Goal: Check status: Check status

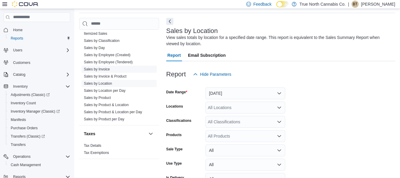
scroll to position [423, 0]
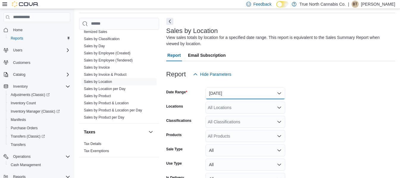
click at [281, 90] on button "[DATE]" at bounding box center [246, 93] width 80 height 12
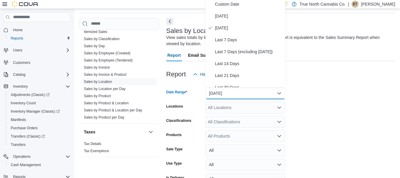
scroll to position [18, 0]
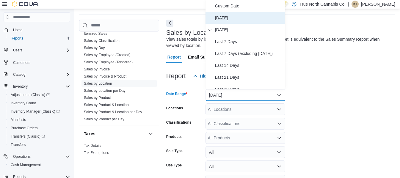
click at [230, 16] on span "[DATE]" at bounding box center [249, 17] width 68 height 7
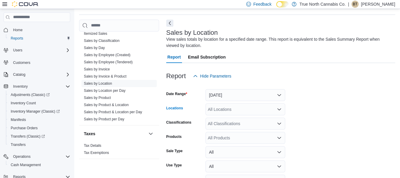
click at [278, 109] on icon "Open list of options" at bounding box center [279, 109] width 5 height 5
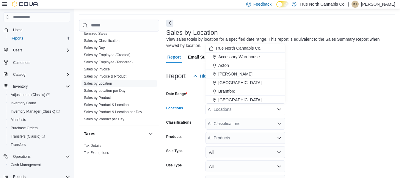
click at [223, 46] on span "True North Cannabis Co." at bounding box center [238, 48] width 46 height 6
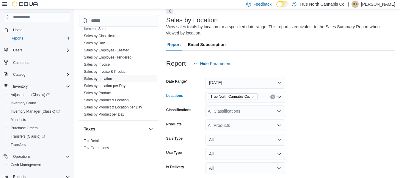
scroll to position [55, 0]
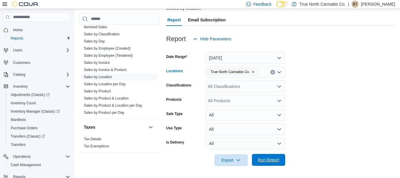
click at [256, 158] on span "Run Report" at bounding box center [269, 160] width 26 height 12
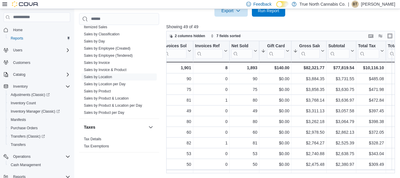
scroll to position [0, 160]
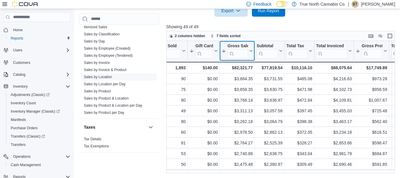
click at [251, 50] on icon at bounding box center [250, 51] width 5 height 4
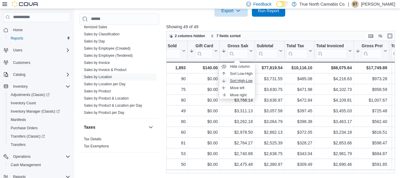
click at [245, 80] on span "Sort High-Low" at bounding box center [241, 81] width 23 height 5
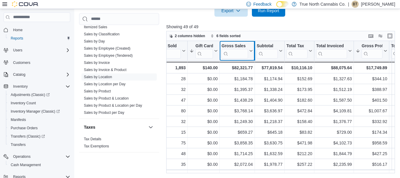
click at [253, 52] on div at bounding box center [254, 51] width 5 height 20
click at [252, 51] on div at bounding box center [254, 51] width 5 height 20
click at [251, 51] on icon at bounding box center [251, 50] width 3 height 1
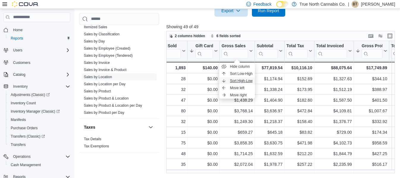
click at [241, 79] on span "Sort High-Low" at bounding box center [241, 81] width 23 height 5
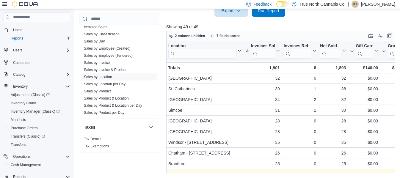
scroll to position [249, 0]
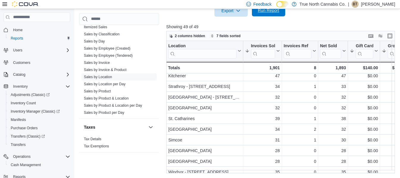
click at [264, 11] on span "Run Report" at bounding box center [268, 10] width 21 height 6
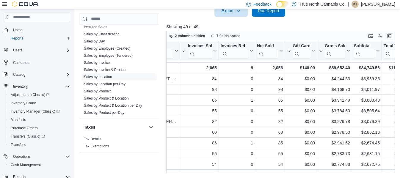
scroll to position [0, 75]
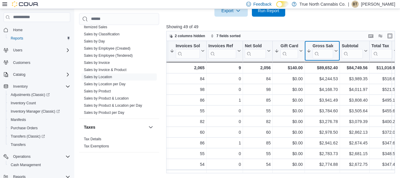
click at [337, 52] on icon at bounding box center [335, 51] width 5 height 4
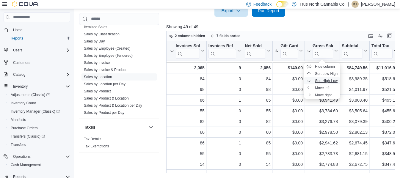
click at [331, 81] on span "Sort High-Low" at bounding box center [326, 81] width 23 height 5
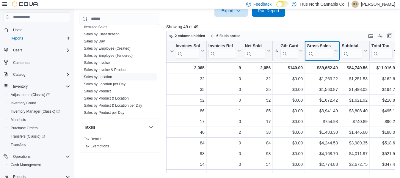
click at [334, 51] on icon at bounding box center [335, 51] width 5 height 4
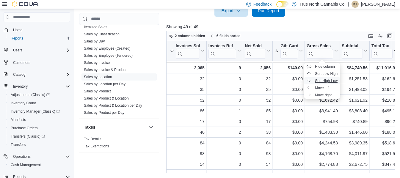
click at [334, 79] on span "Sort High-Low" at bounding box center [326, 81] width 23 height 5
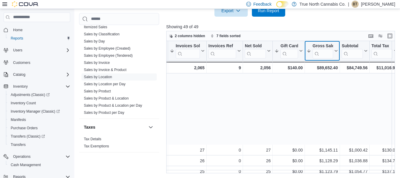
scroll to position [428, 75]
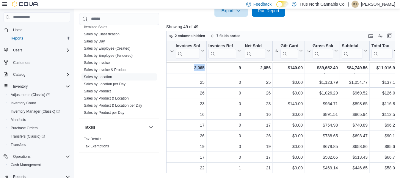
drag, startPoint x: 219, startPoint y: 173, endPoint x: 194, endPoint y: 173, distance: 24.4
click at [194, 173] on div "Location Click to view column header actions Invoices Sold Sorted by Gift Card …" at bounding box center [281, 107] width 231 height 132
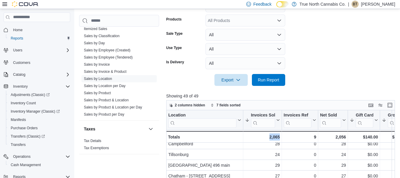
scroll to position [205, 0]
